Goal: Task Accomplishment & Management: Complete application form

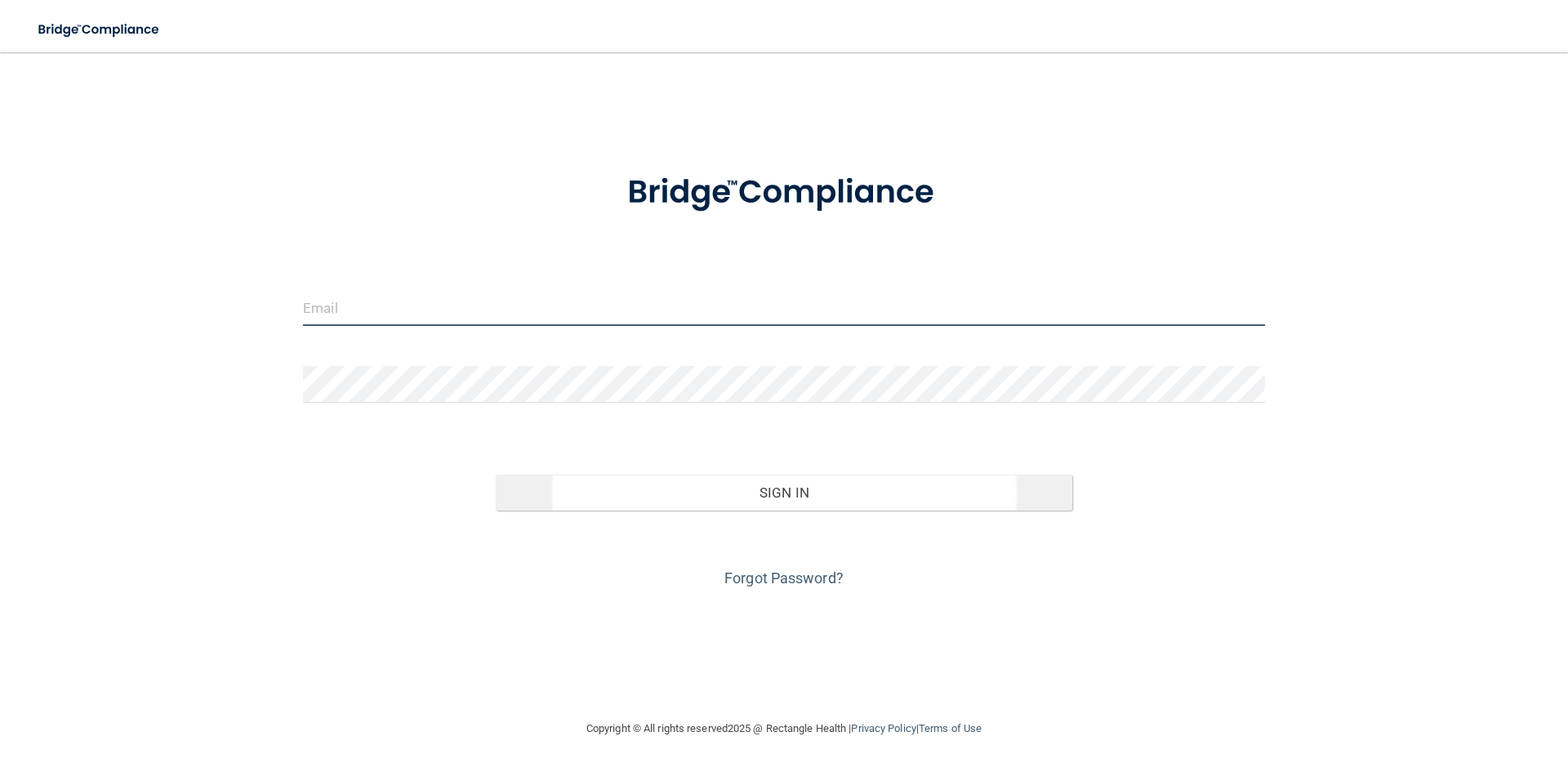
type input "[PERSON_NAME][EMAIL_ADDRESS][DOMAIN_NAME]"
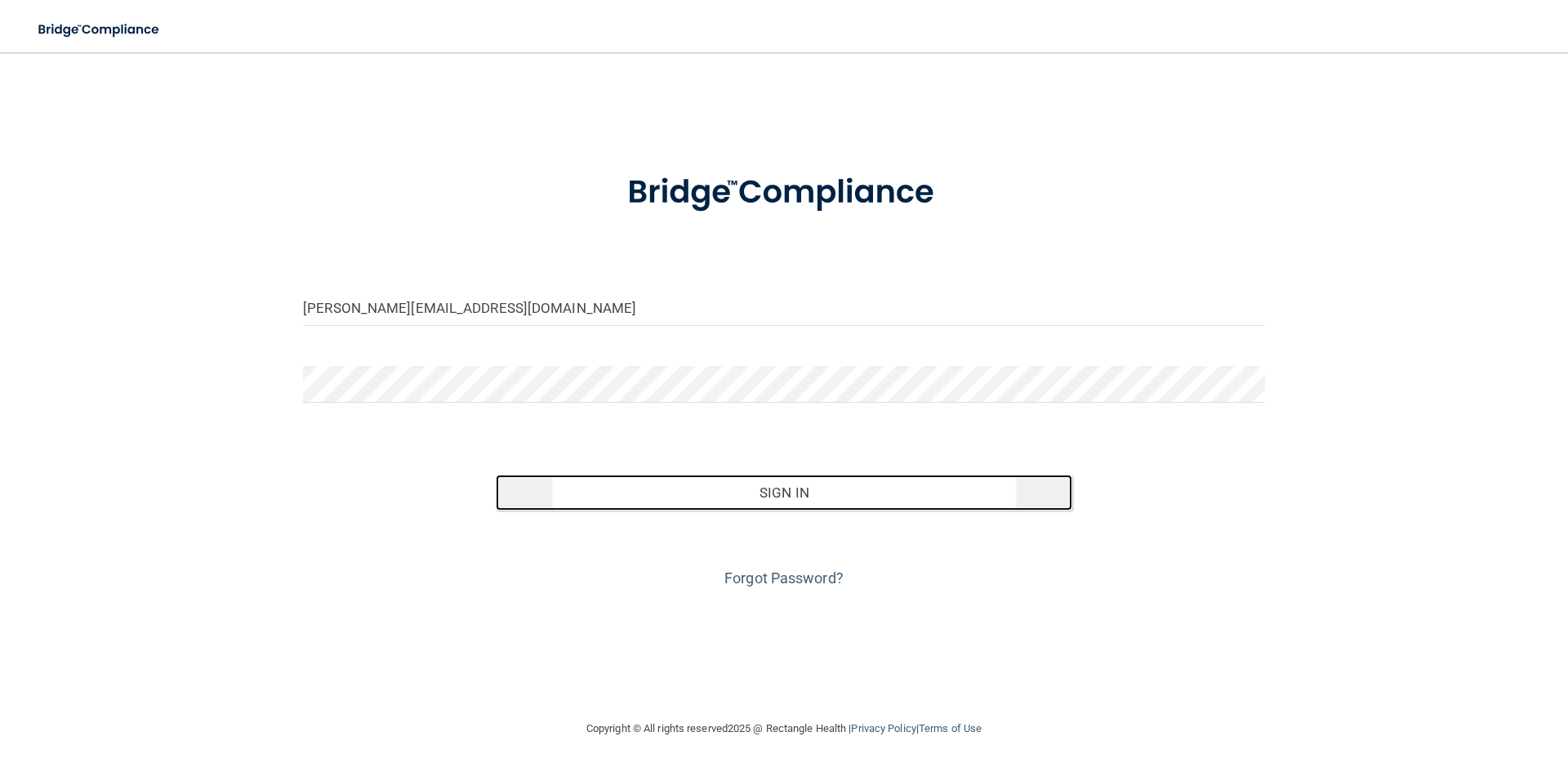
click at [739, 488] on button "Sign In" at bounding box center [784, 492] width 577 height 36
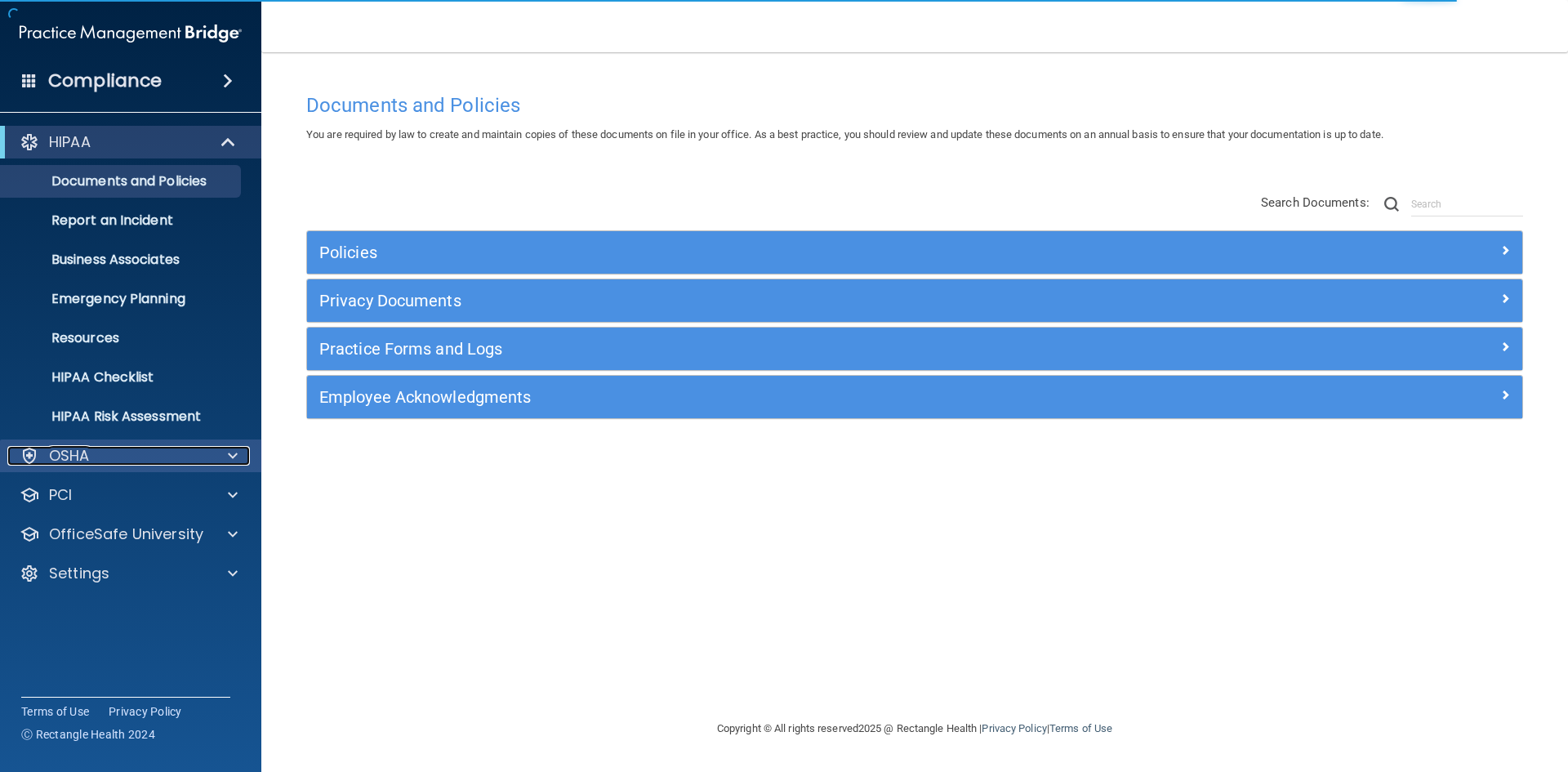
click at [73, 460] on p "OSHA" at bounding box center [69, 455] width 41 height 19
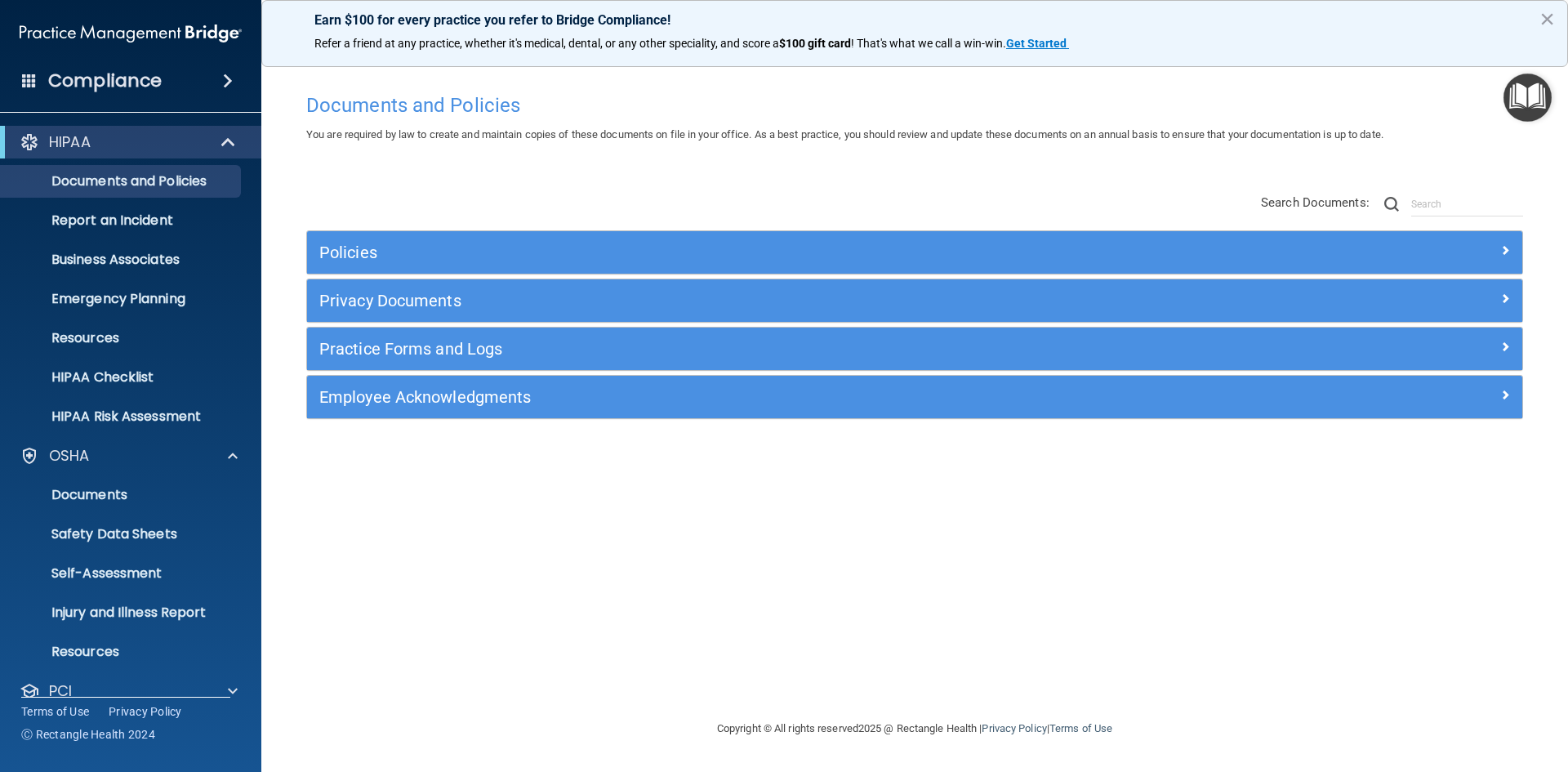
click at [122, 80] on h4 "Compliance" at bounding box center [104, 80] width 113 height 23
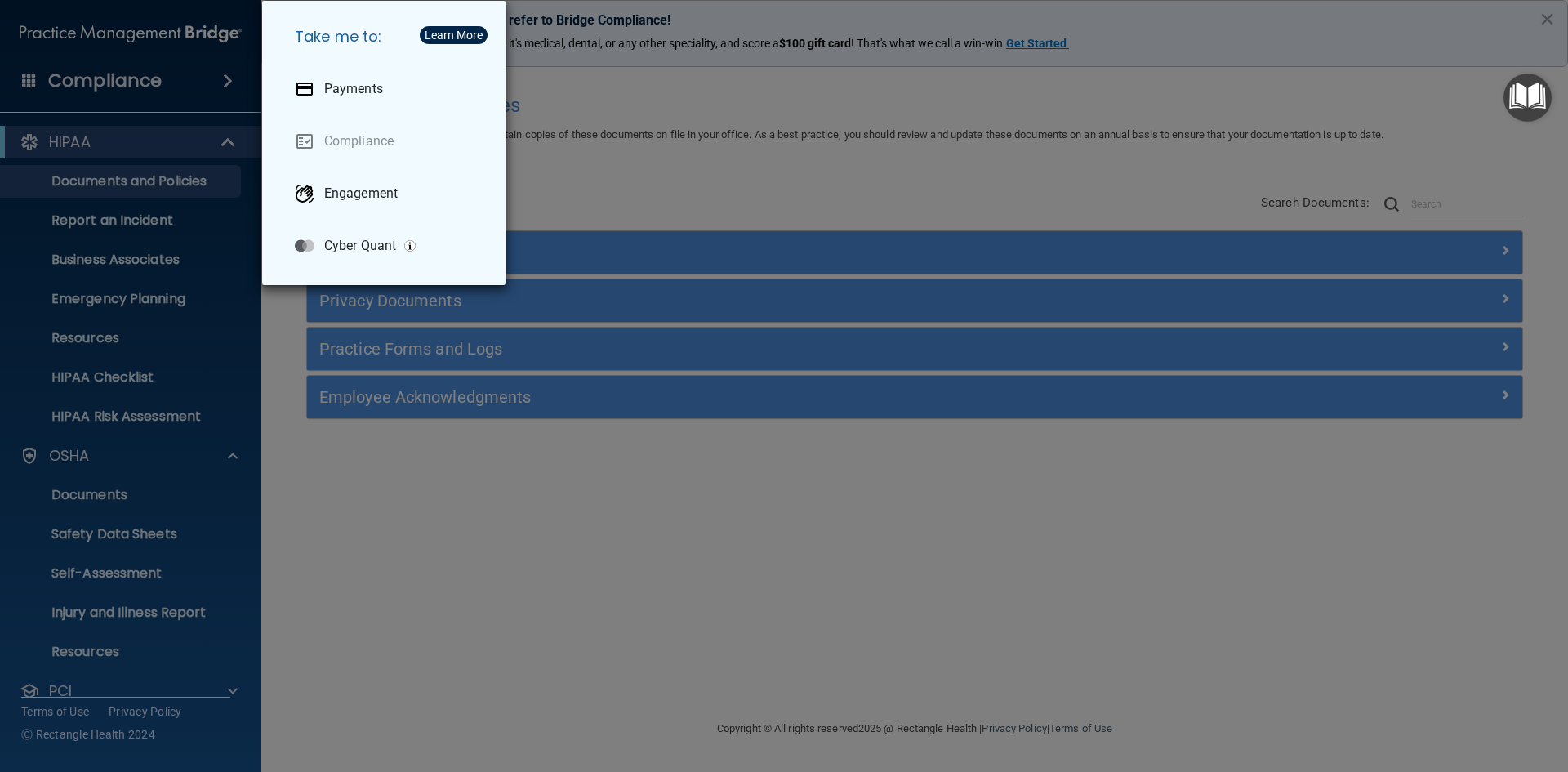
click at [122, 80] on div "Take me to: Payments Compliance Engagement Cyber Quant" at bounding box center [784, 386] width 1568 height 772
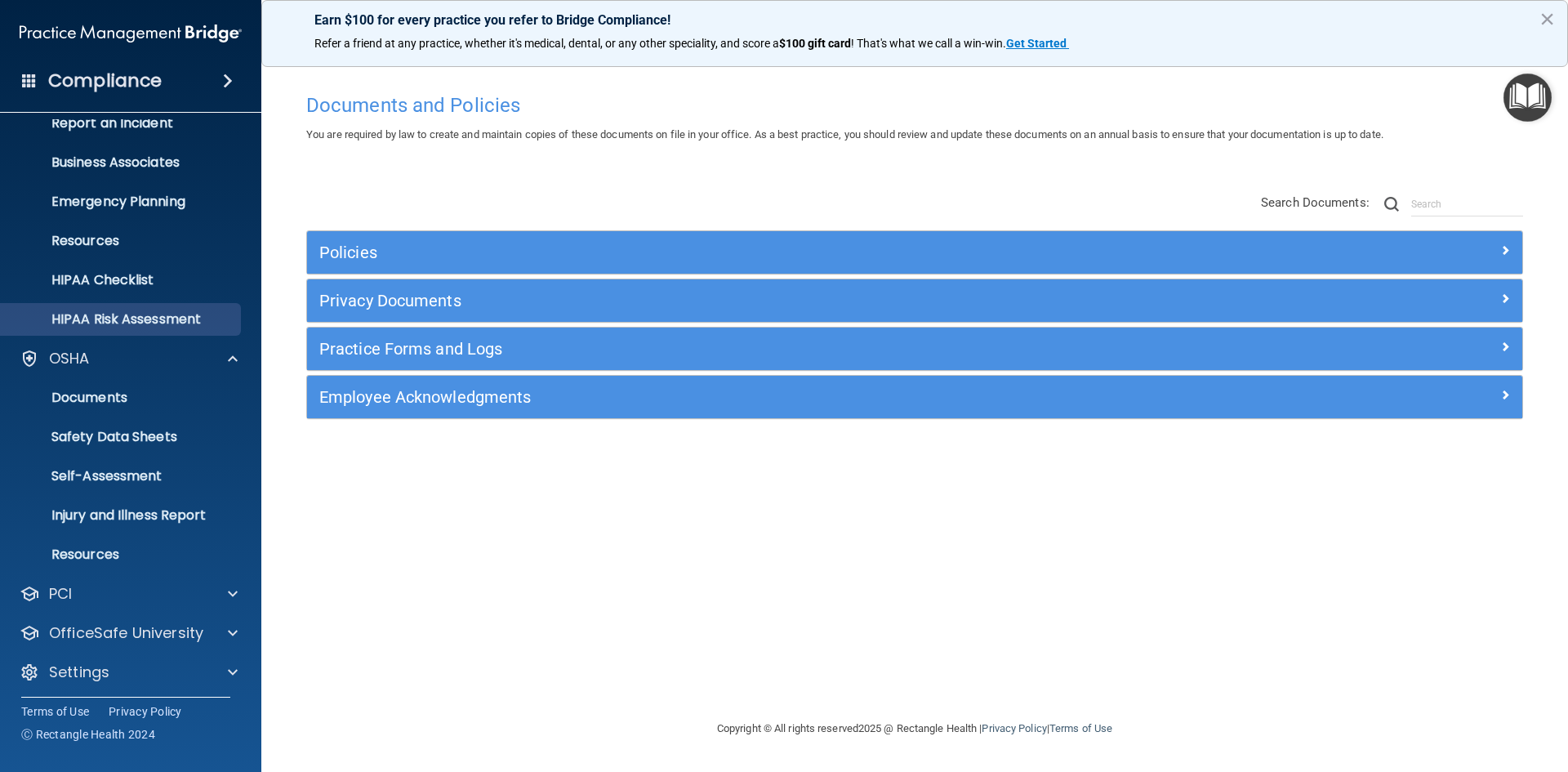
scroll to position [102, 0]
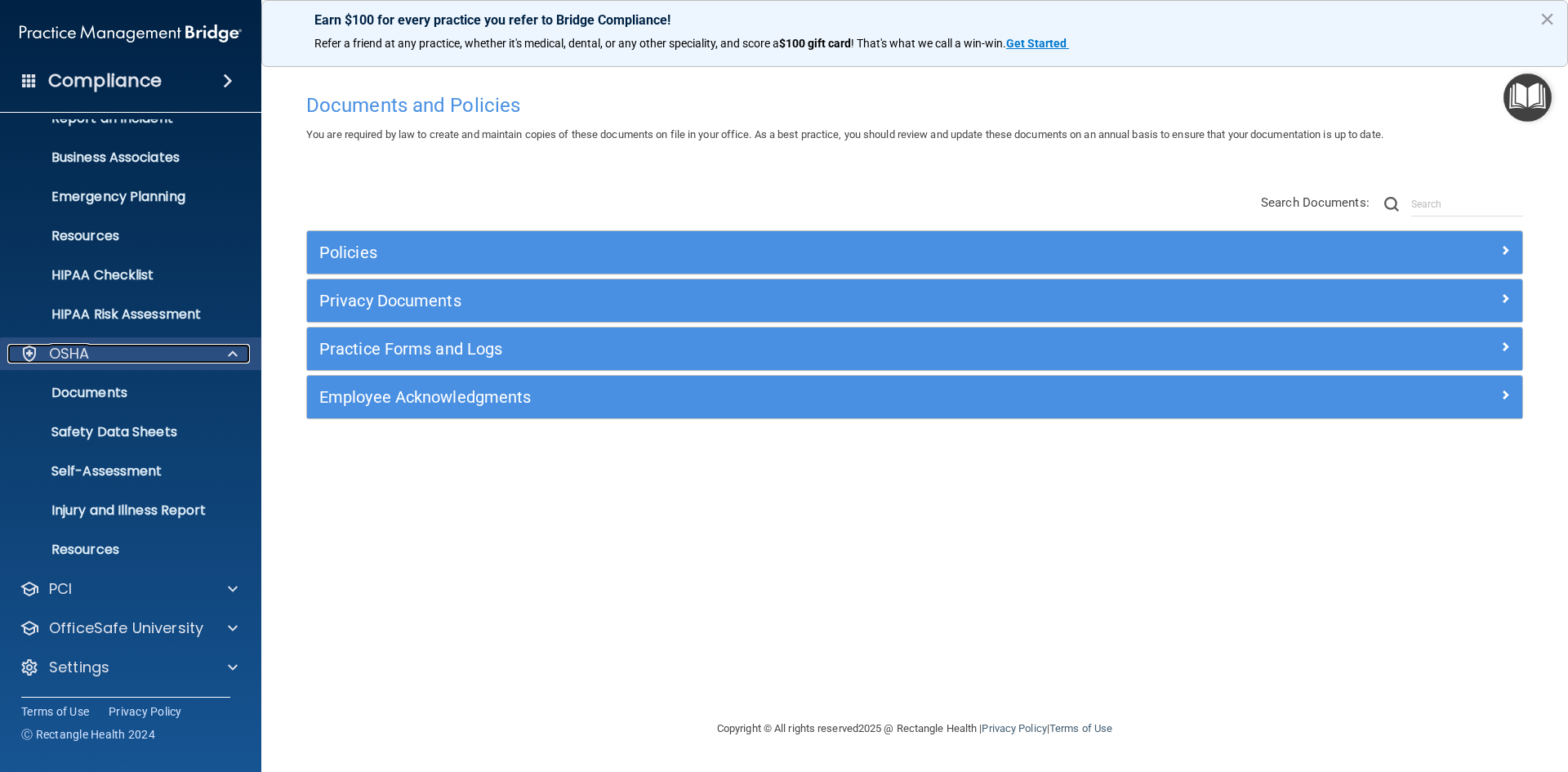
click at [96, 356] on div "OSHA" at bounding box center [109, 353] width 203 height 19
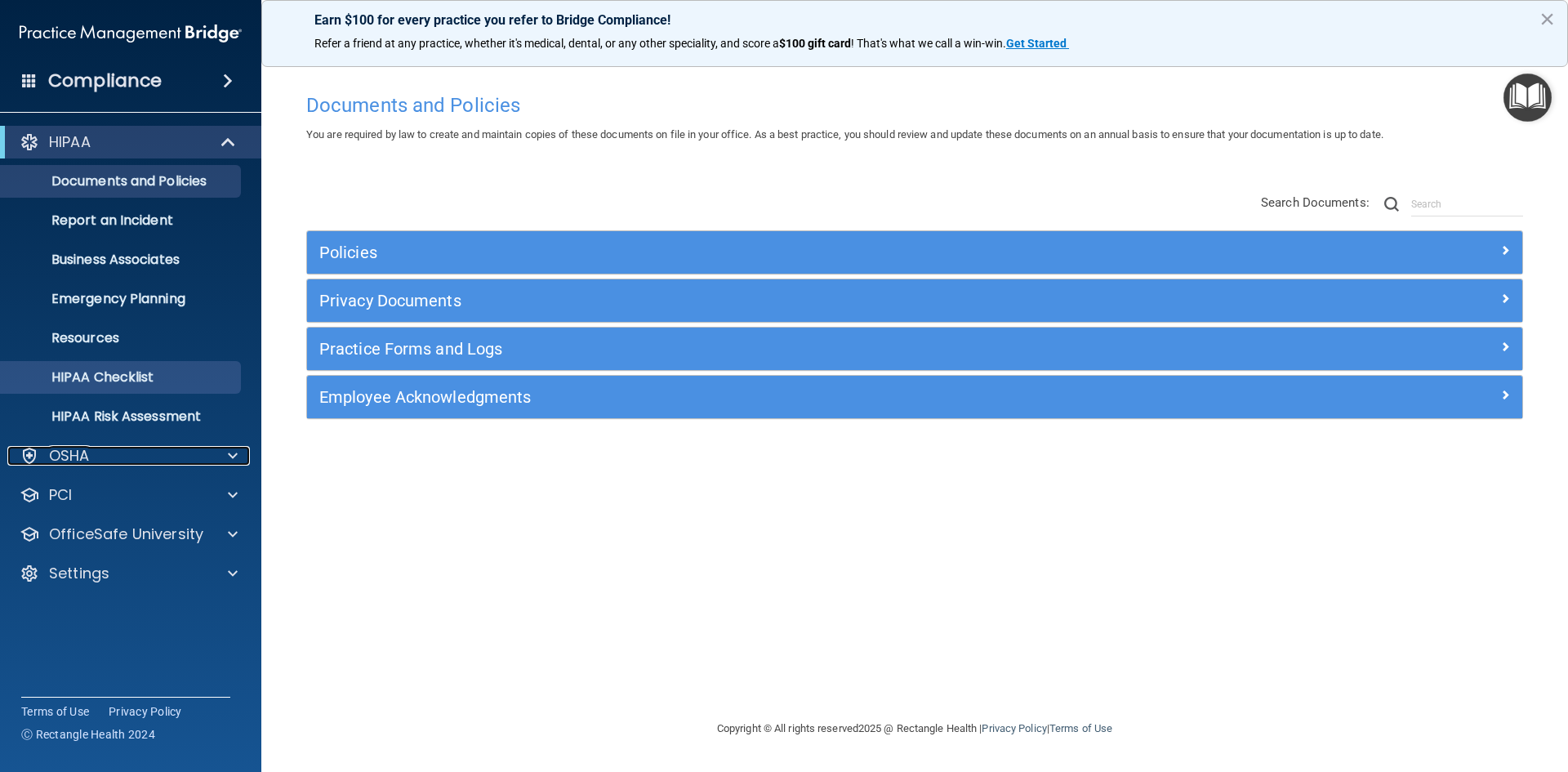
scroll to position [0, 0]
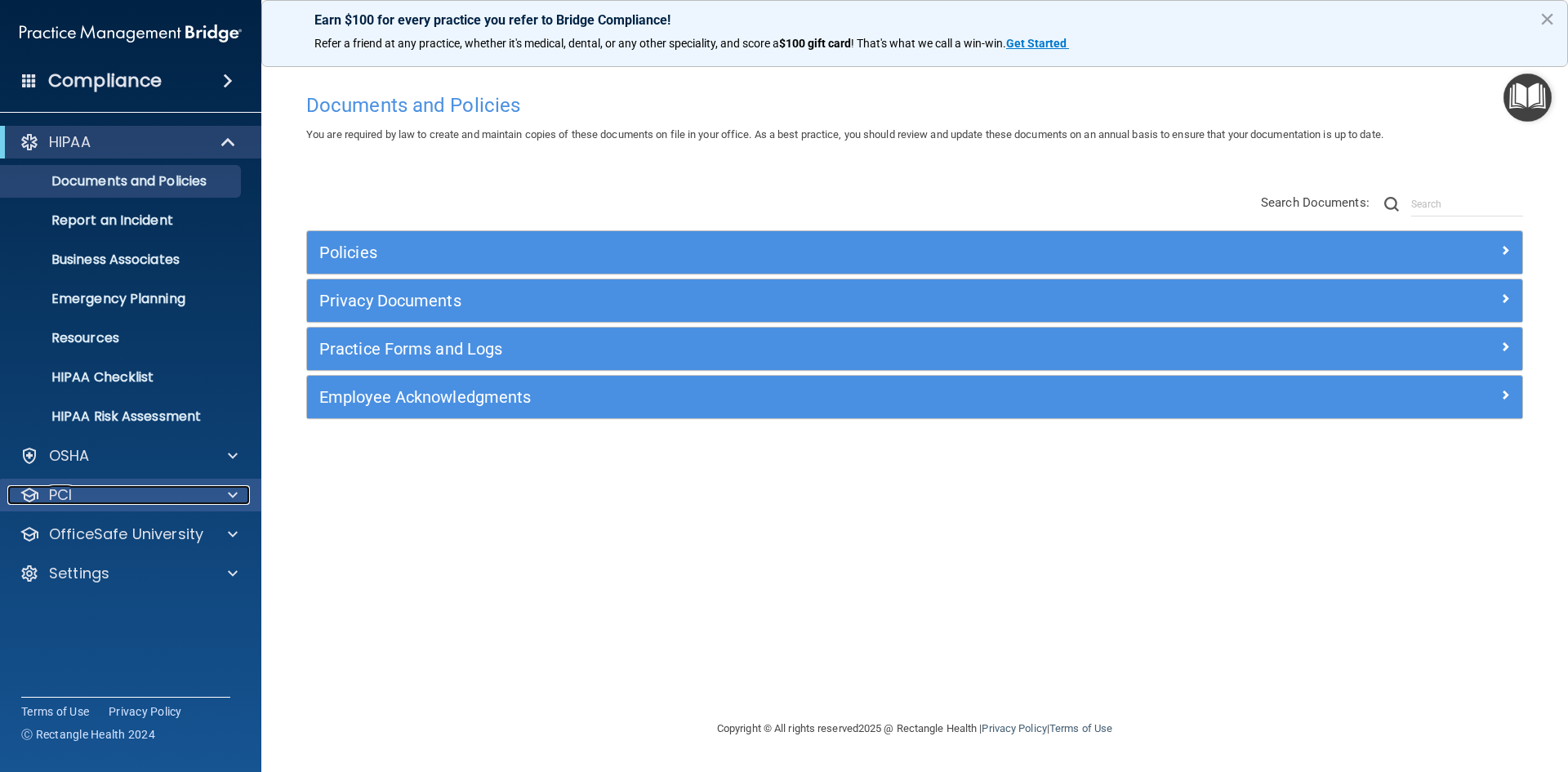
click at [75, 497] on div "PCI" at bounding box center [109, 495] width 203 height 19
click at [75, 489] on div "PCI" at bounding box center [109, 495] width 203 height 19
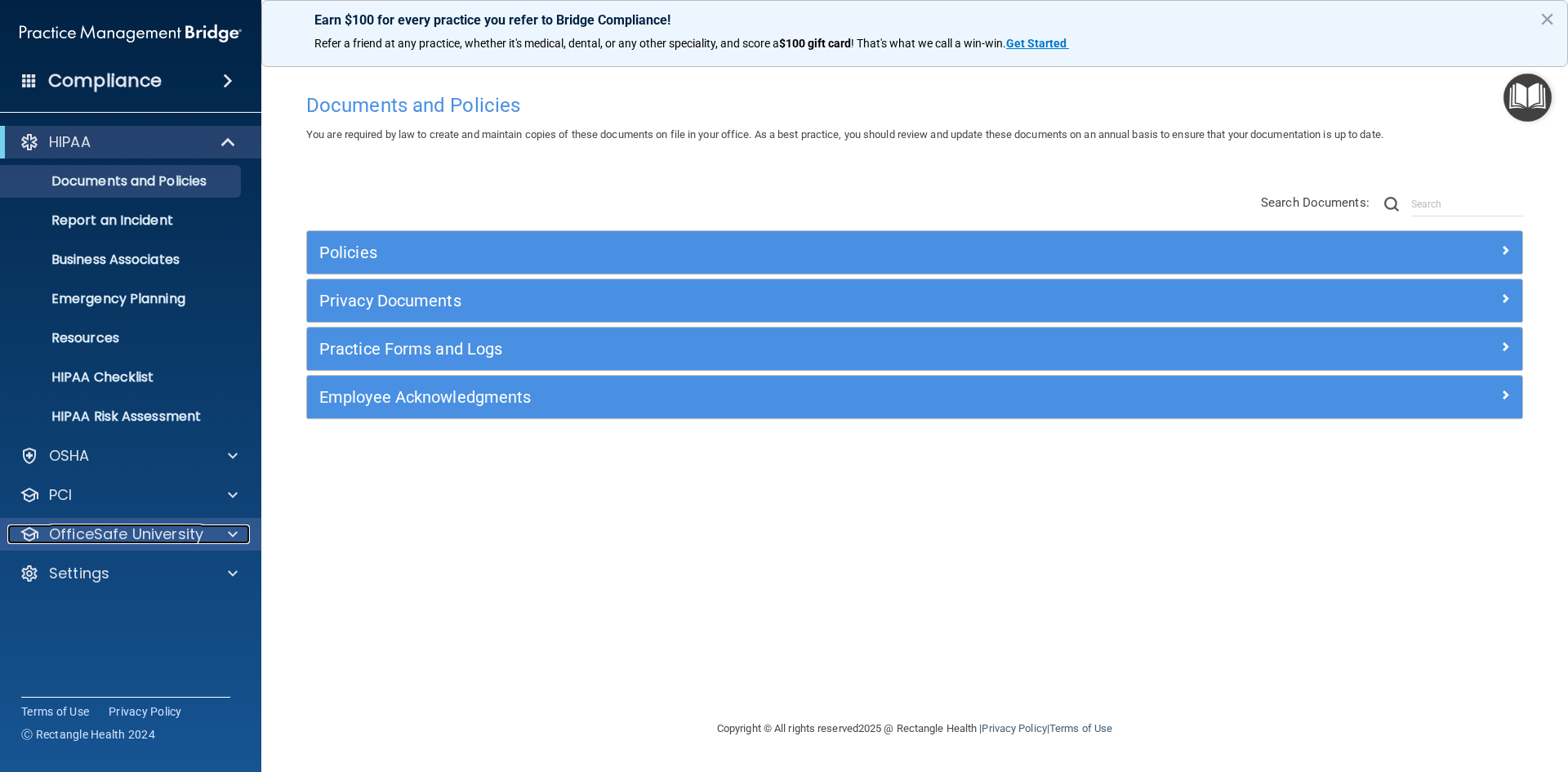
click at [101, 538] on p "OfficeSafe University" at bounding box center [126, 533] width 155 height 19
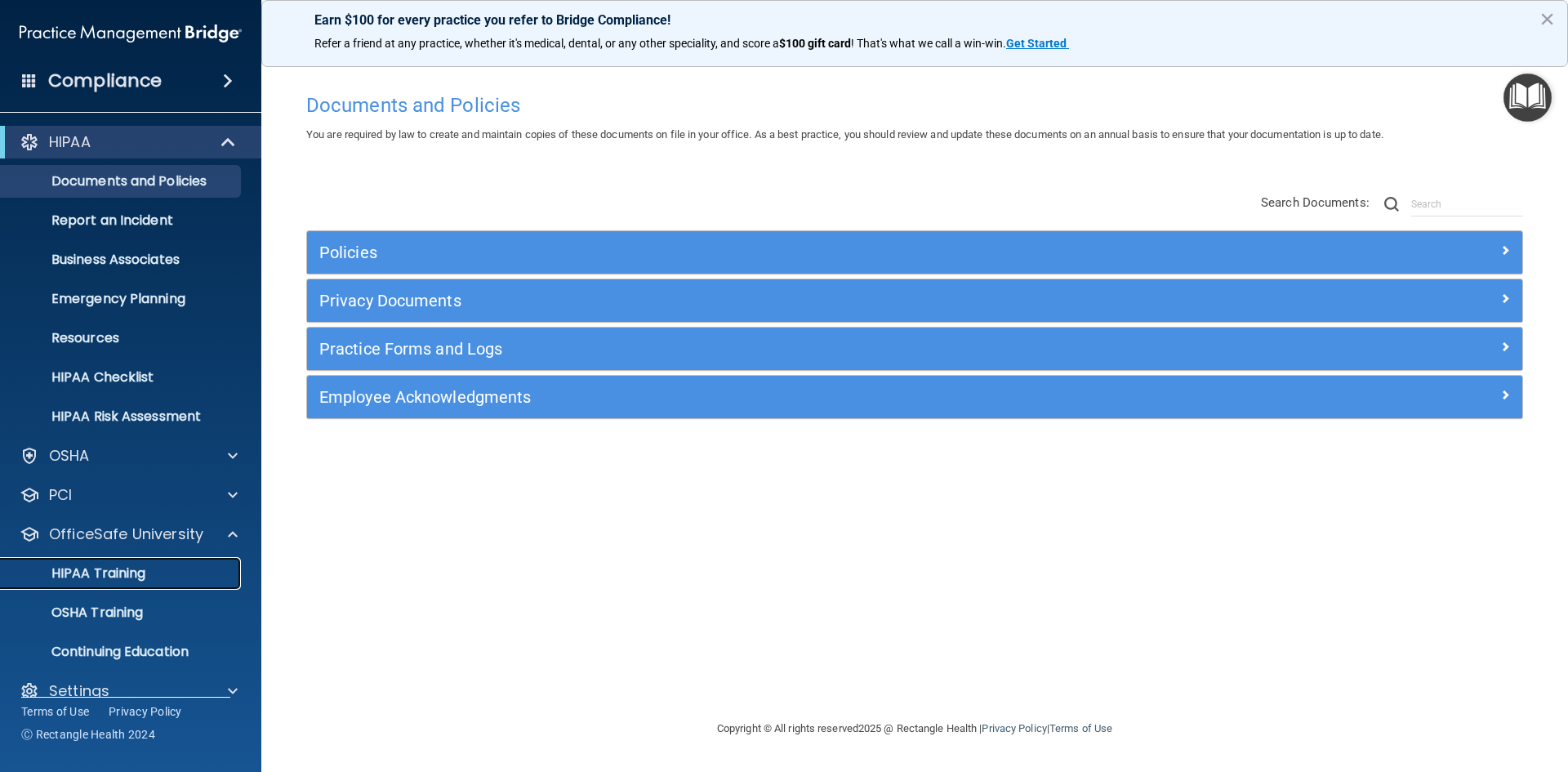
click at [120, 567] on p "HIPAA Training" at bounding box center [78, 574] width 134 height 17
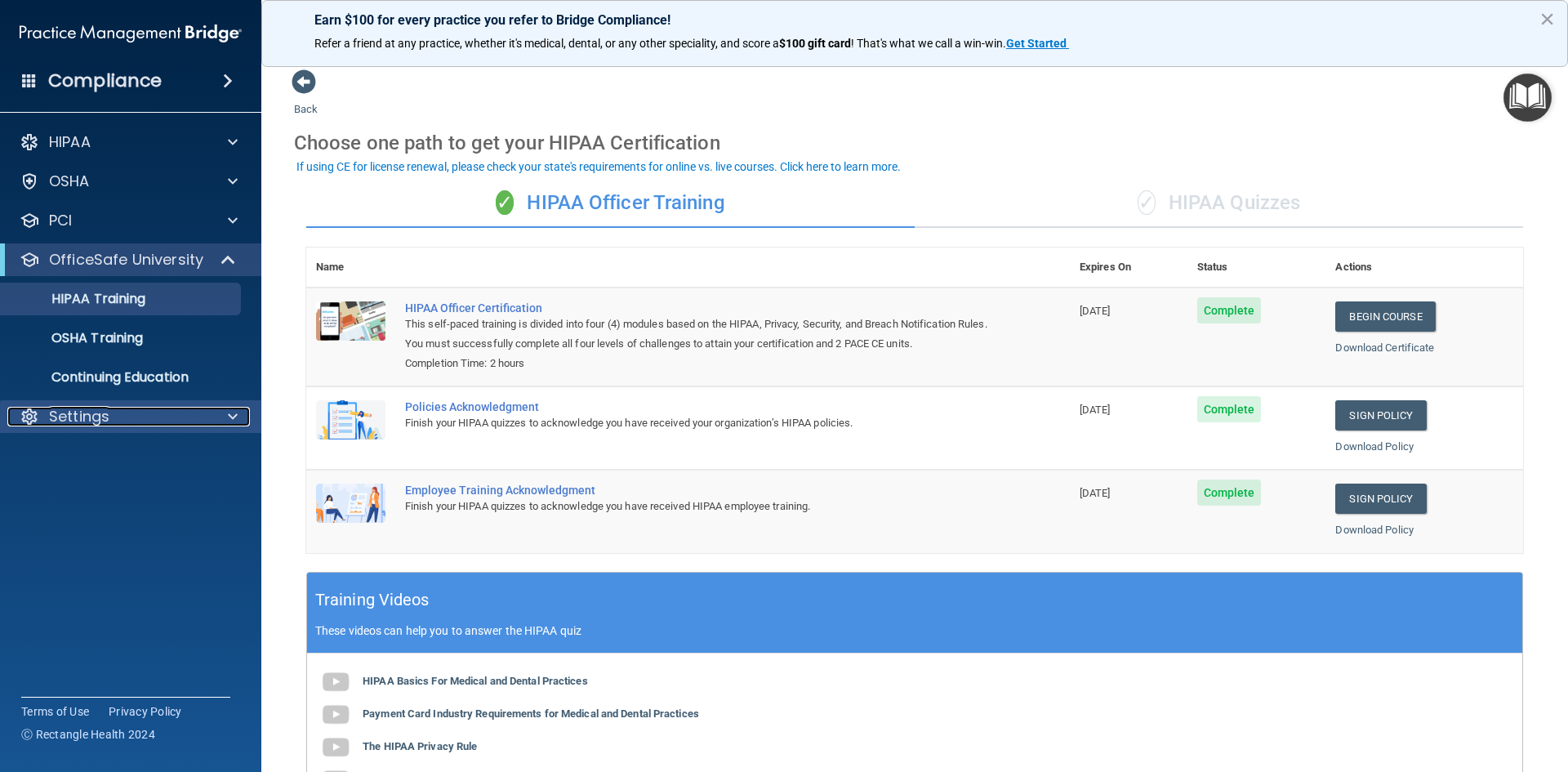
click at [72, 418] on p "Settings" at bounding box center [79, 416] width 61 height 19
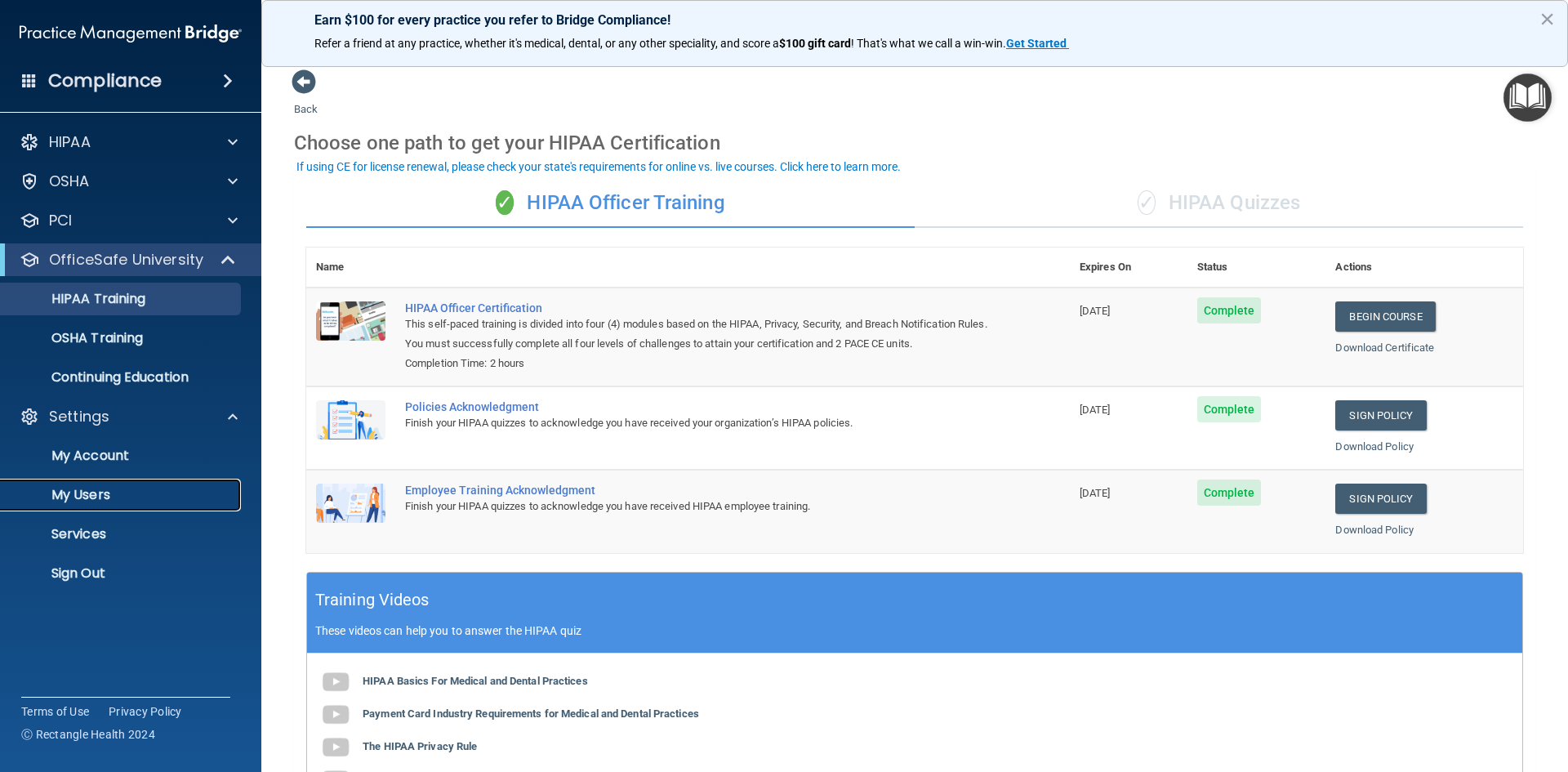
click at [93, 493] on p "My Users" at bounding box center [122, 496] width 223 height 17
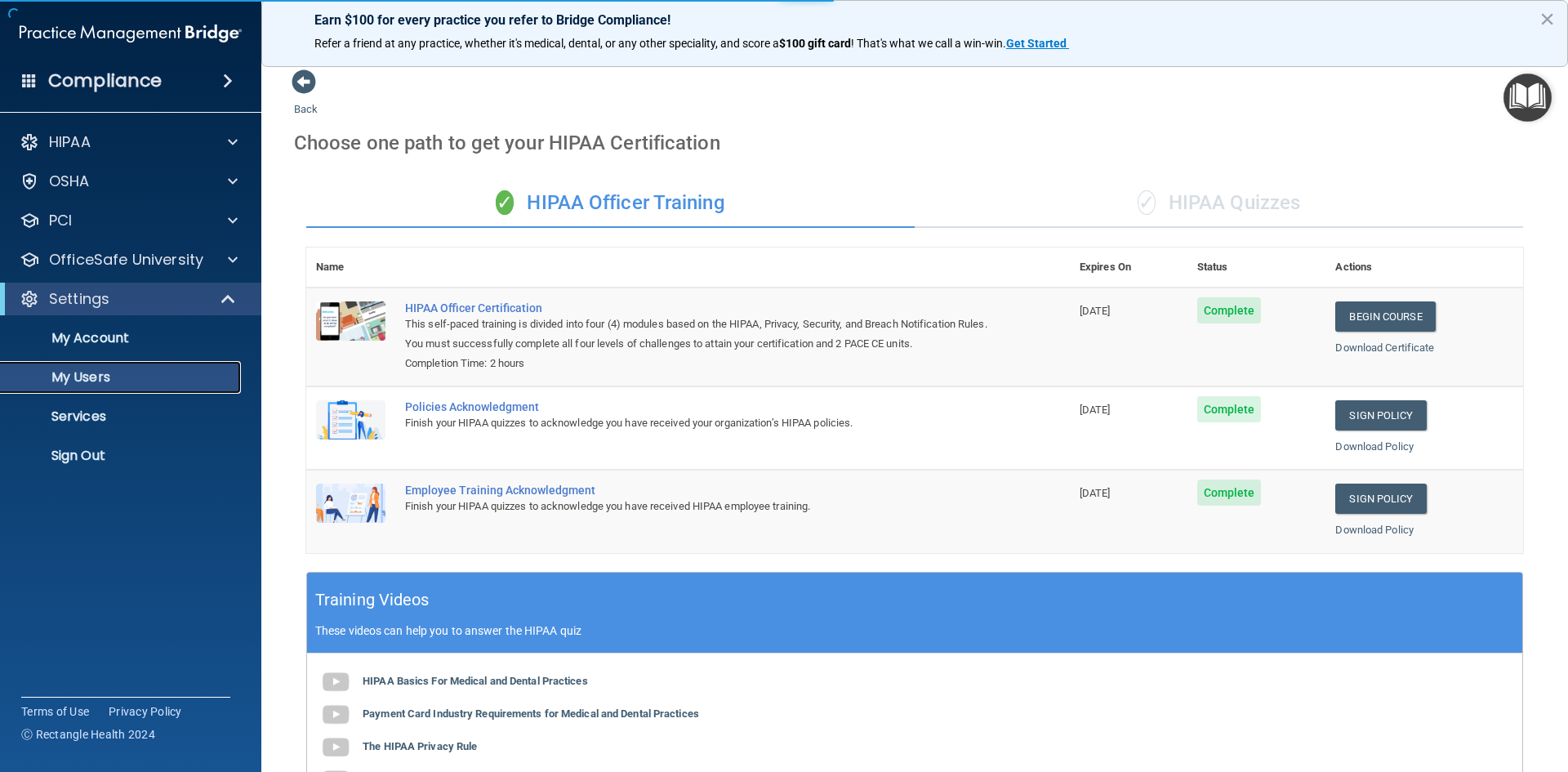
select select "20"
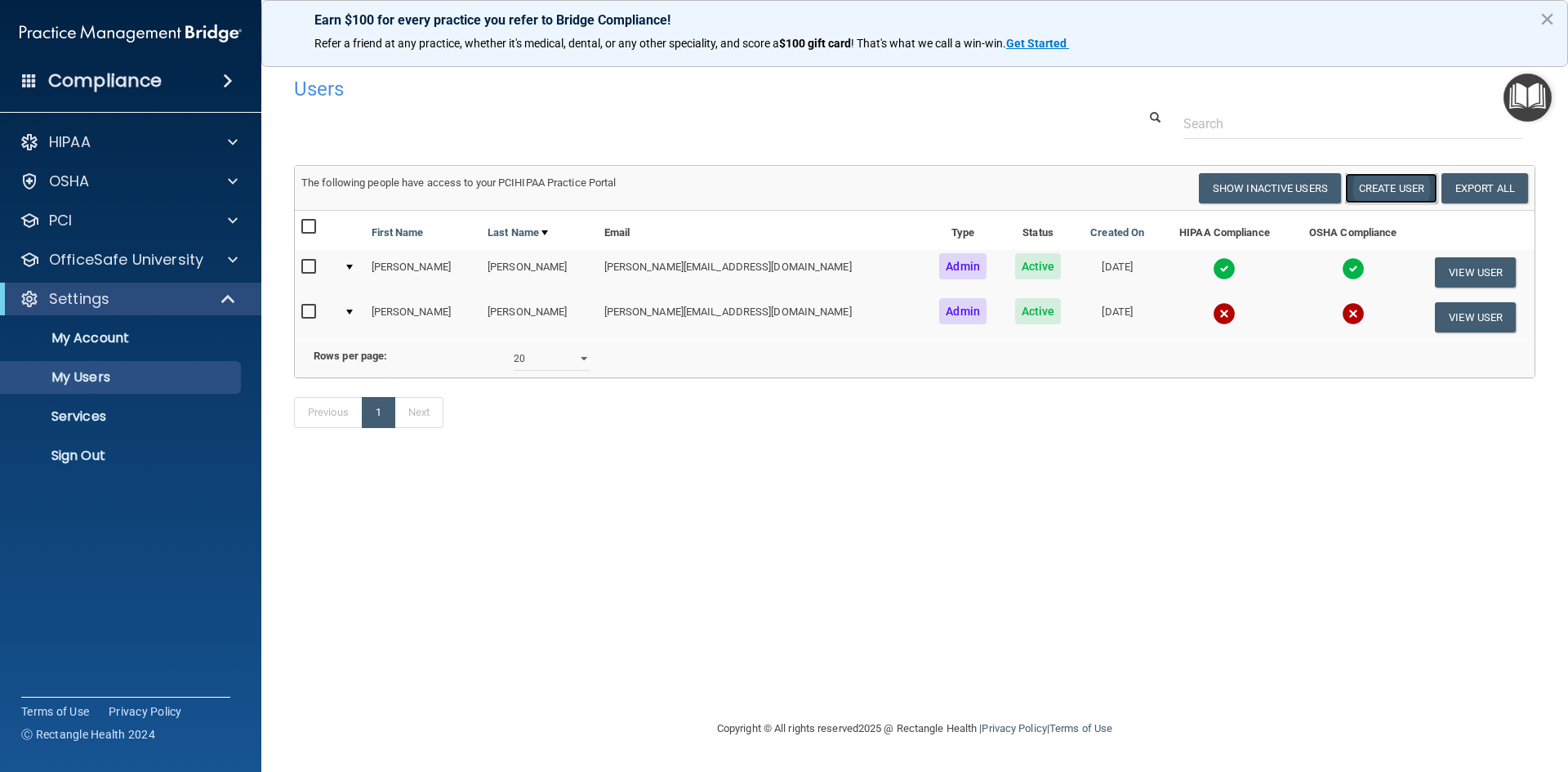
click at [1406, 184] on button "Create User" at bounding box center [1391, 188] width 92 height 30
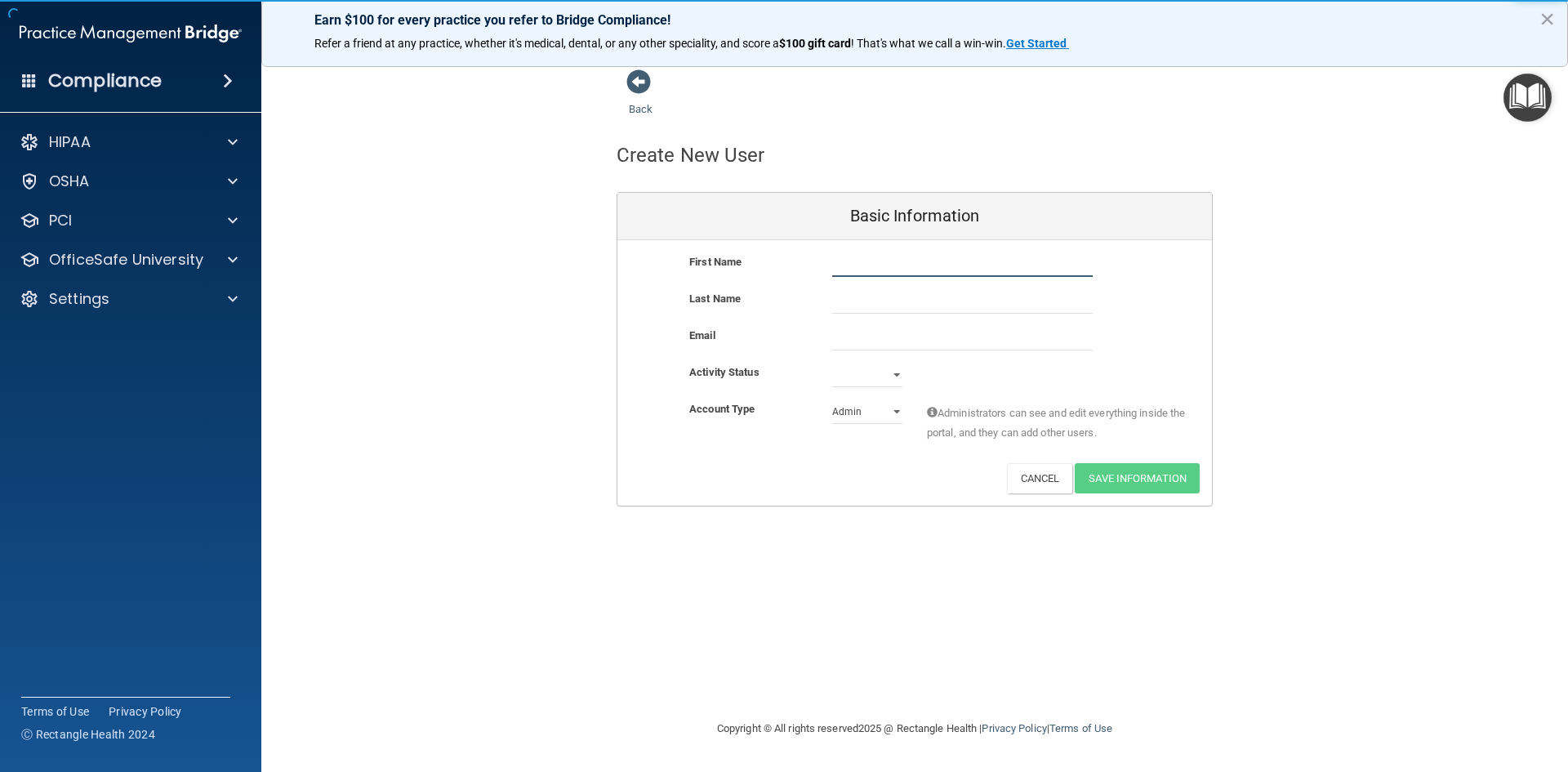
click at [869, 266] on input "text" at bounding box center [962, 264] width 261 height 25
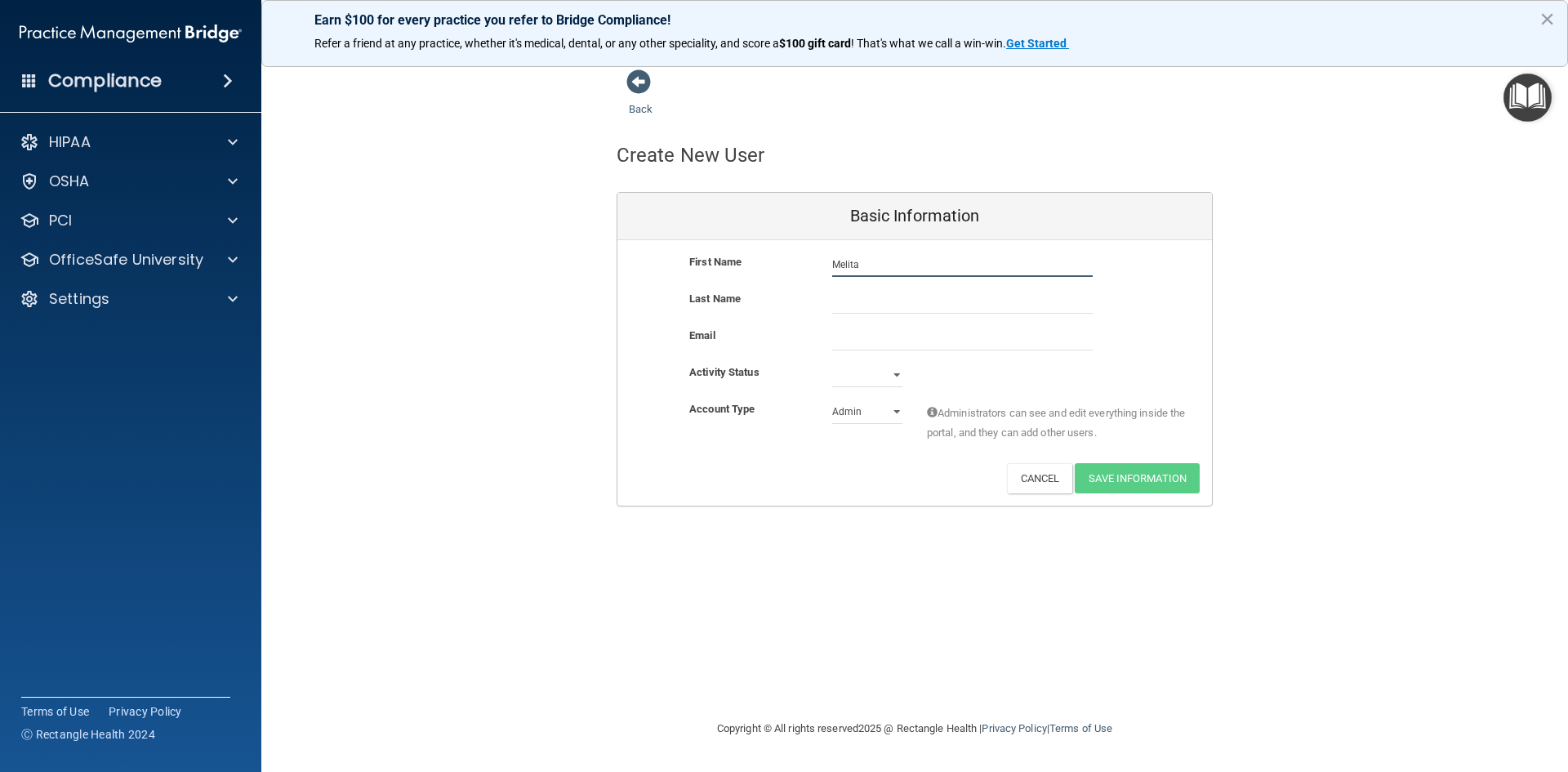
type input "Melita"
type input "[PERSON_NAME]"
click at [883, 380] on select "Active Inactive" at bounding box center [867, 375] width 70 height 25
select select "active"
click at [832, 363] on select "Active Inactive" at bounding box center [867, 375] width 70 height 25
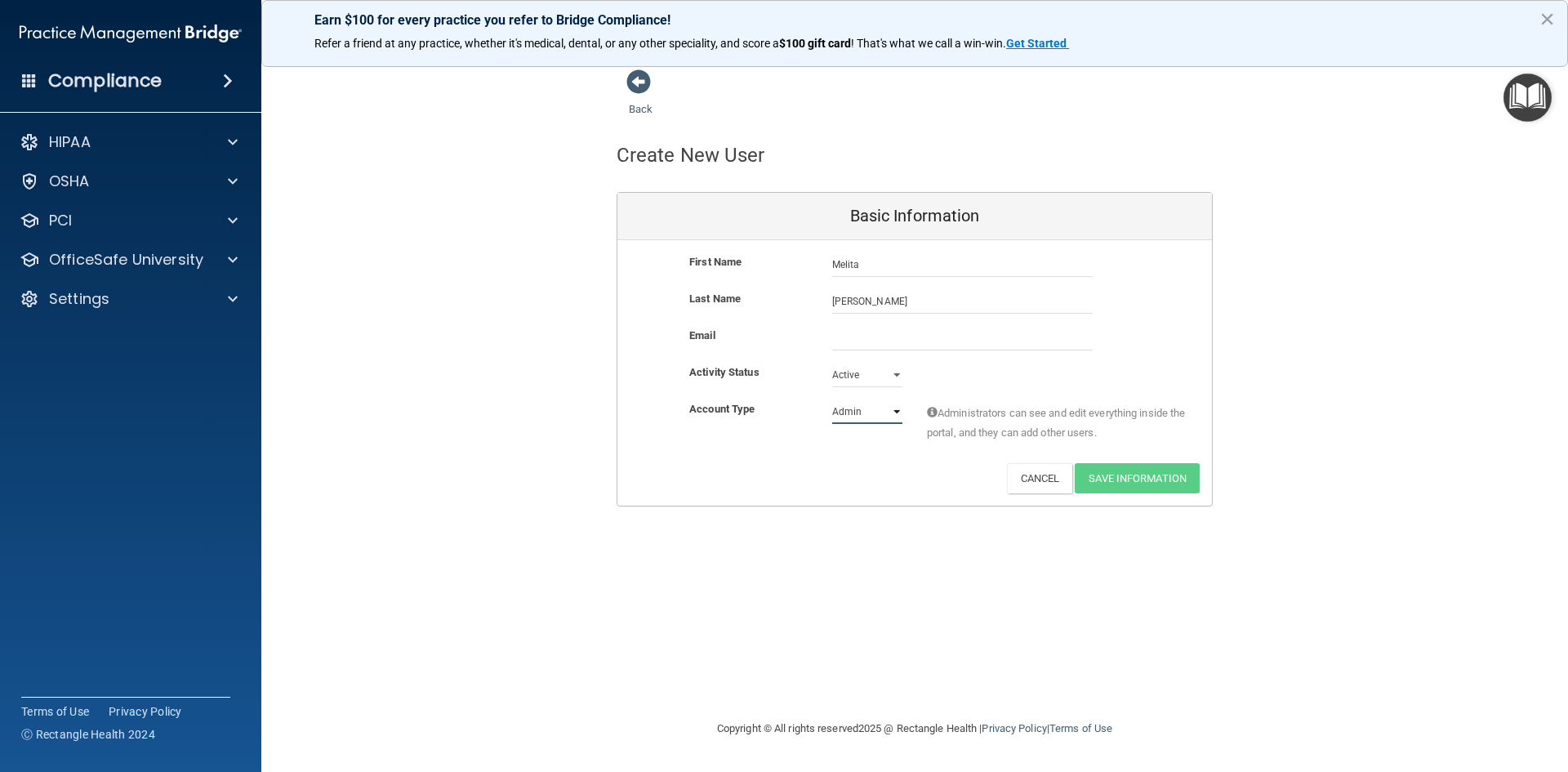
click at [875, 415] on select "Admin Member" at bounding box center [867, 412] width 70 height 25
select select "practice_member"
click at [832, 400] on select "Admin Member" at bounding box center [867, 412] width 70 height 25
click at [870, 338] on input "email" at bounding box center [962, 338] width 261 height 25
type input "[EMAIL_ADDRESS][DOMAIN_NAME]"
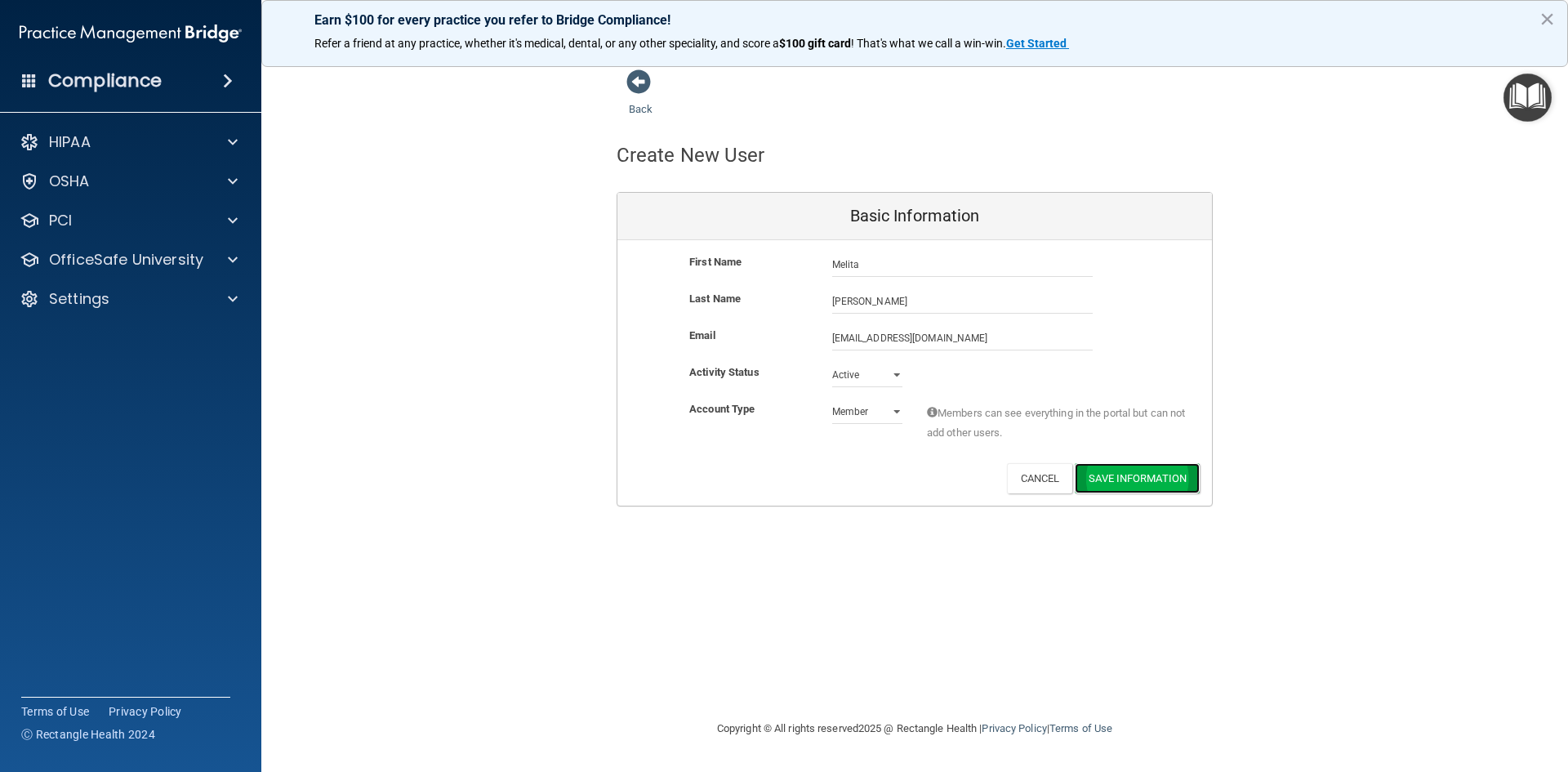
click at [1151, 478] on button "Save Information" at bounding box center [1137, 478] width 125 height 30
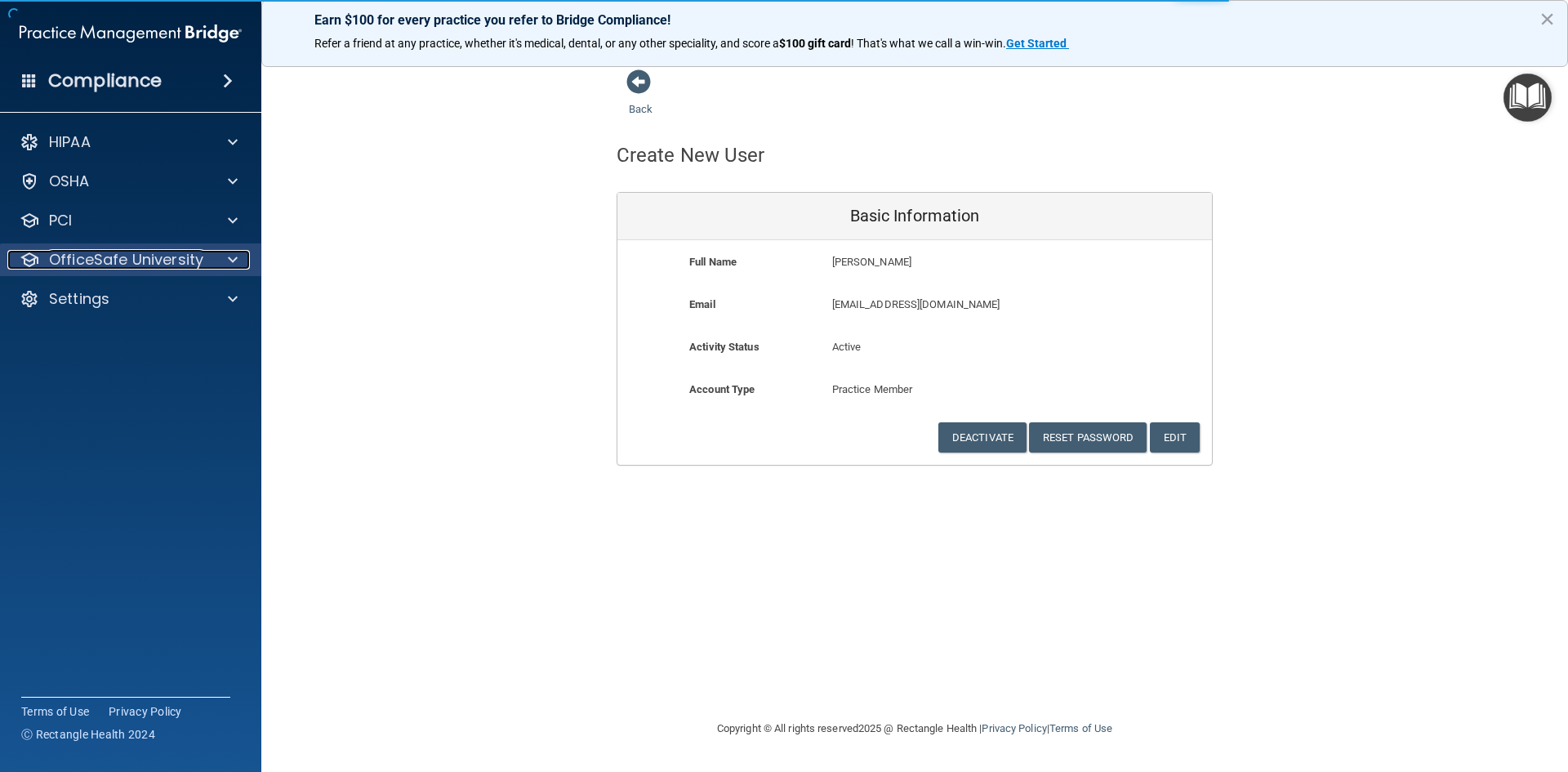
click at [106, 264] on p "OfficeSafe University" at bounding box center [126, 259] width 155 height 19
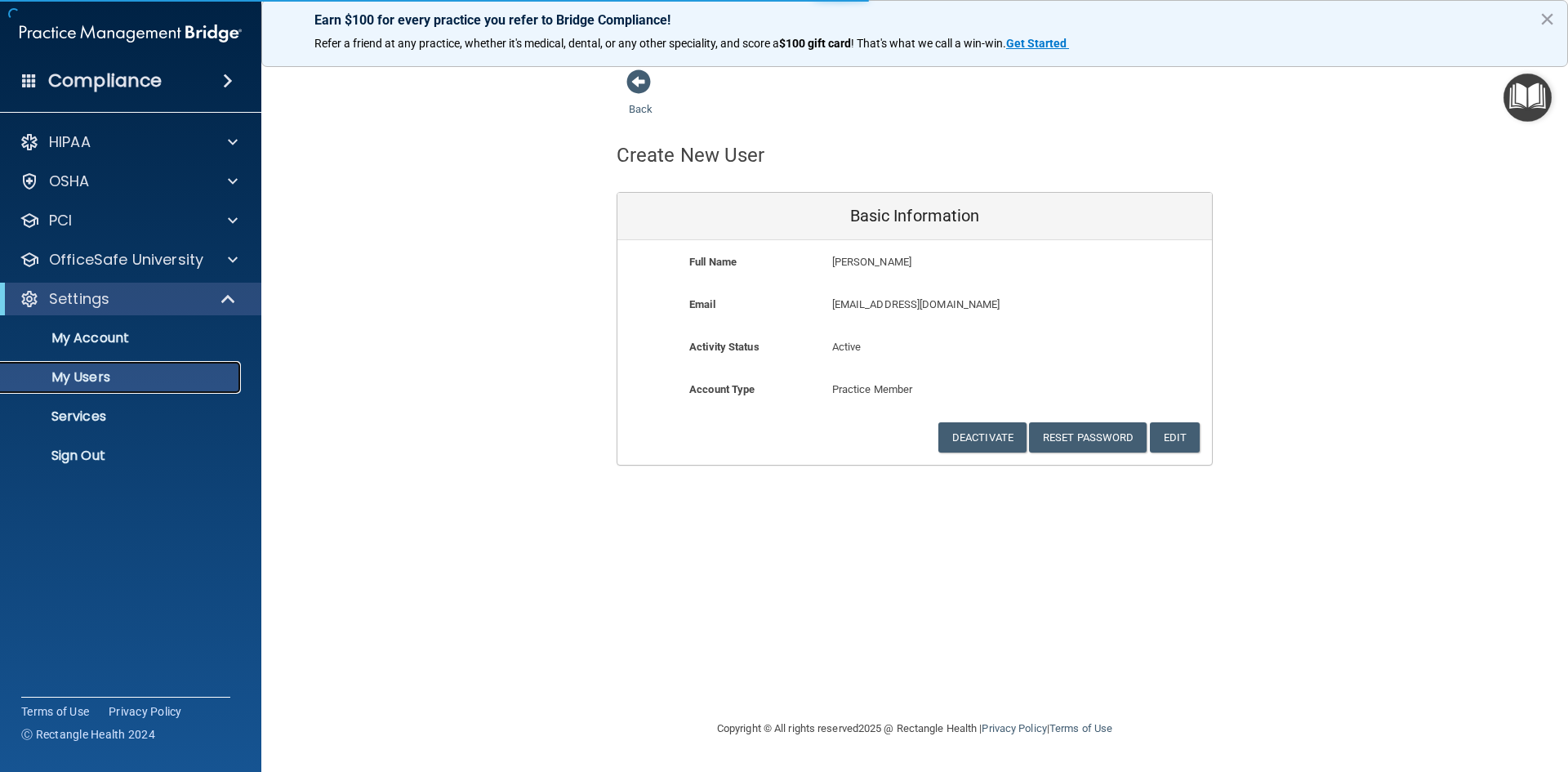
click at [109, 382] on p "My Users" at bounding box center [122, 378] width 223 height 17
select select "20"
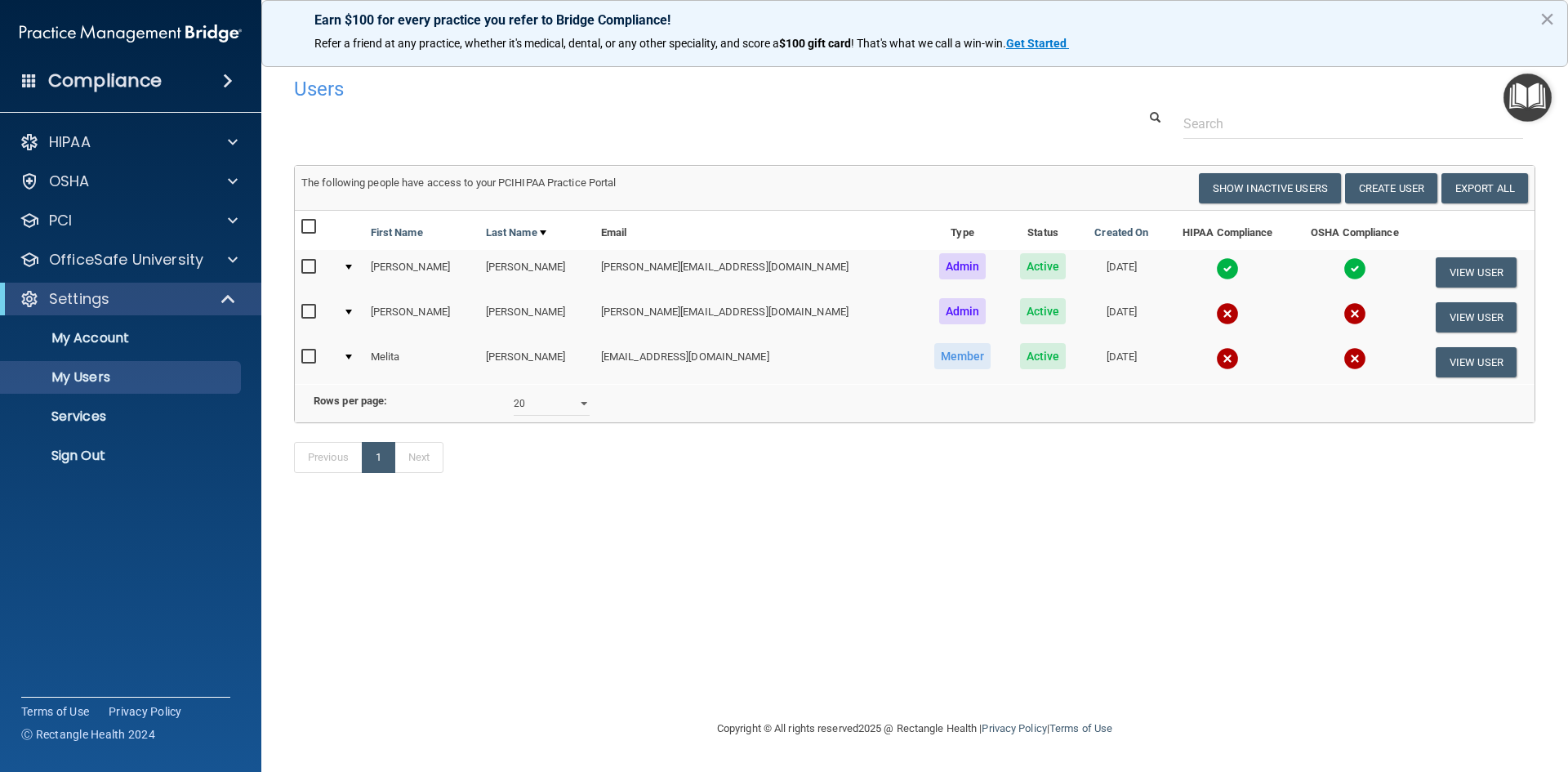
click at [1328, 69] on div "Users" at bounding box center [914, 88] width 1266 height 40
